Goal: Transaction & Acquisition: Purchase product/service

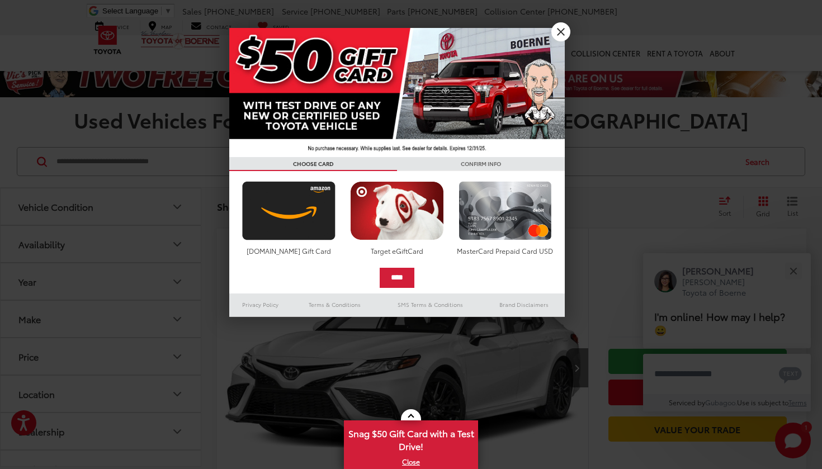
click at [562, 30] on link "X" at bounding box center [560, 31] width 19 height 19
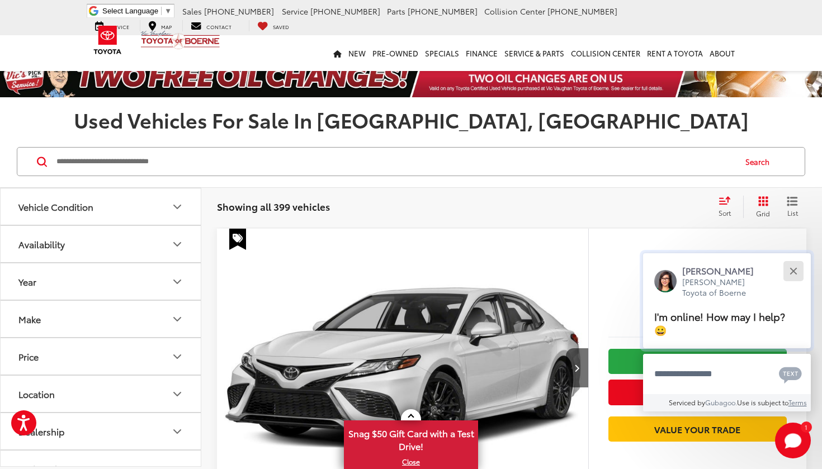
click at [790, 272] on button "Close" at bounding box center [793, 271] width 24 height 24
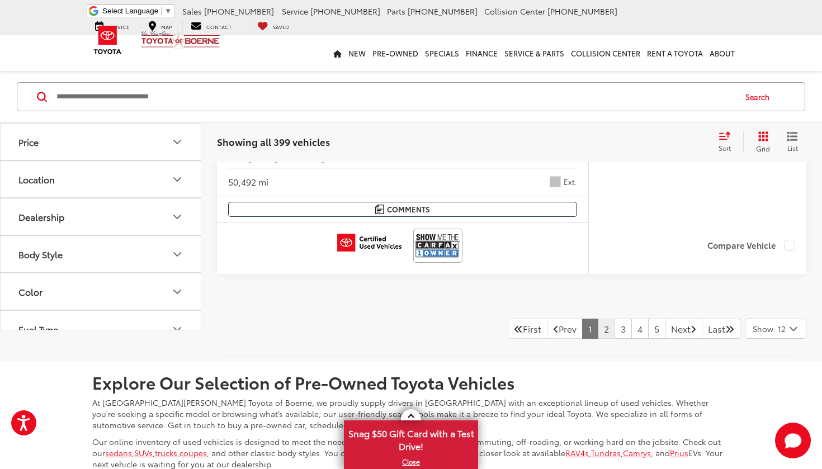
click at [598, 325] on link "2" at bounding box center [606, 329] width 17 height 20
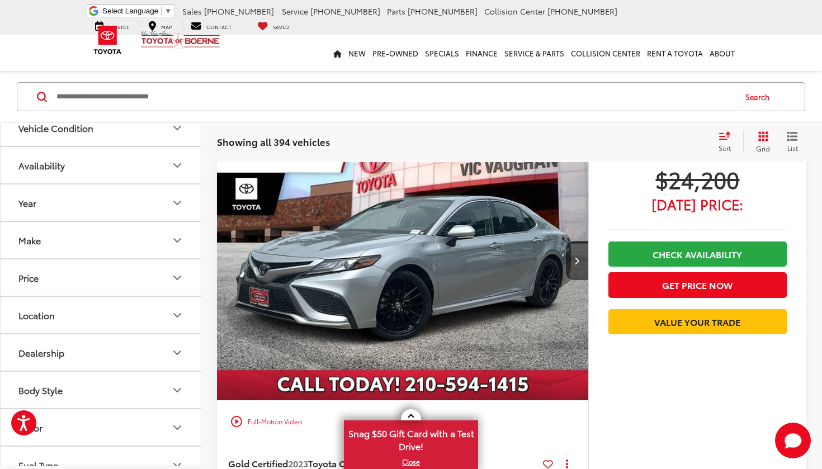
scroll to position [117, 0]
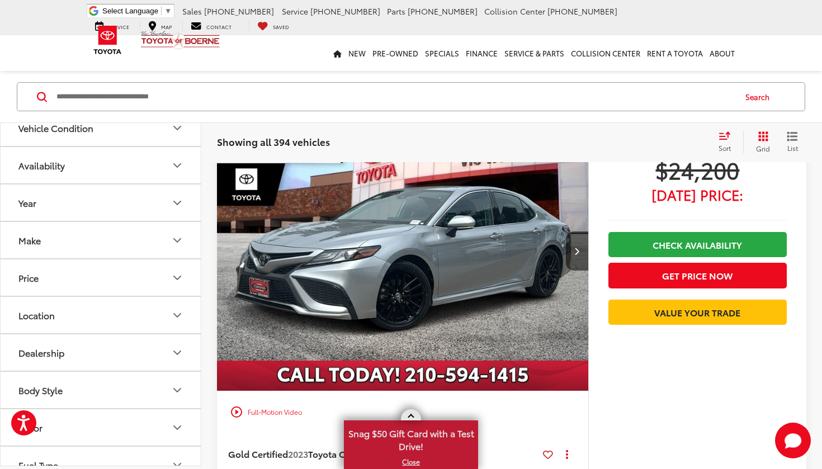
click at [410, 462] on link "X" at bounding box center [411, 462] width 132 height 12
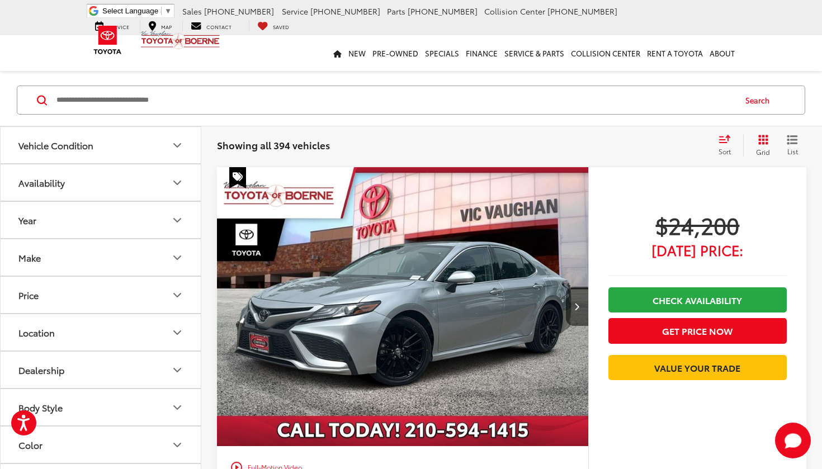
scroll to position [56, 0]
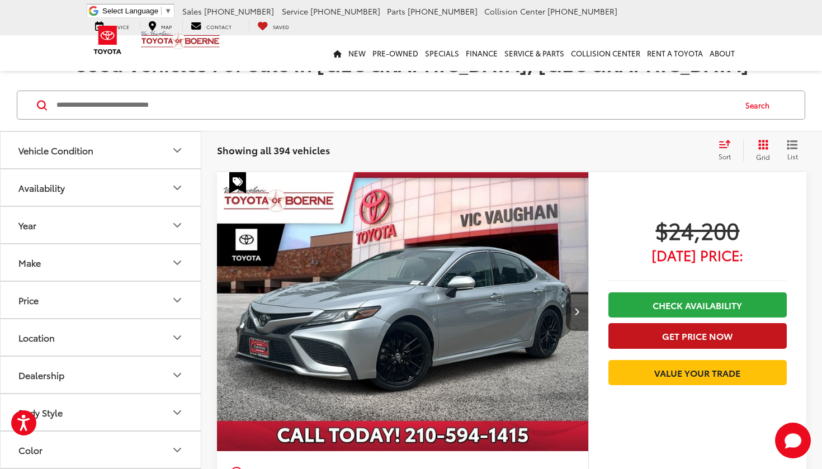
click at [680, 332] on button "Get Price Now" at bounding box center [697, 335] width 178 height 25
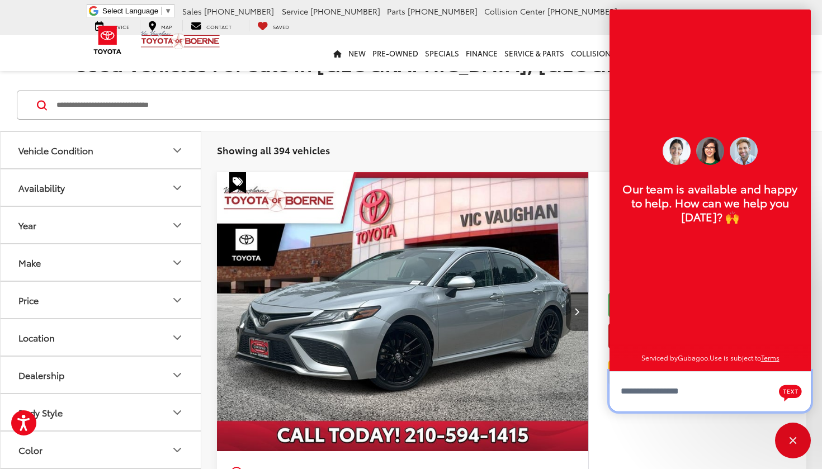
scroll to position [13, 0]
click at [587, 130] on div "Search" at bounding box center [411, 105] width 822 height 52
